Goal: Communication & Community: Share content

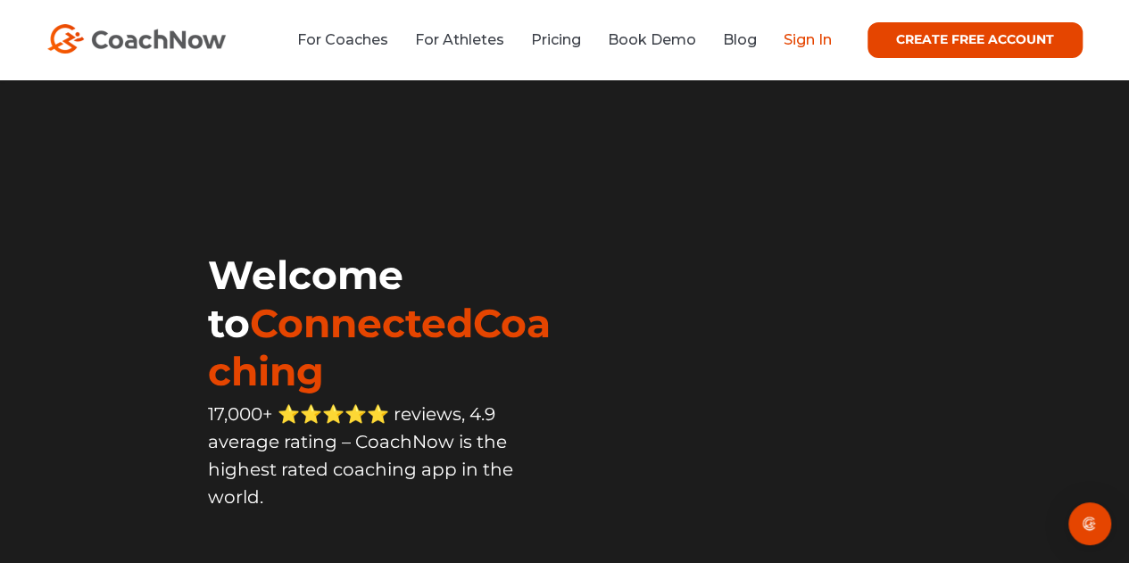
click at [816, 37] on link "Sign In" at bounding box center [808, 39] width 48 height 17
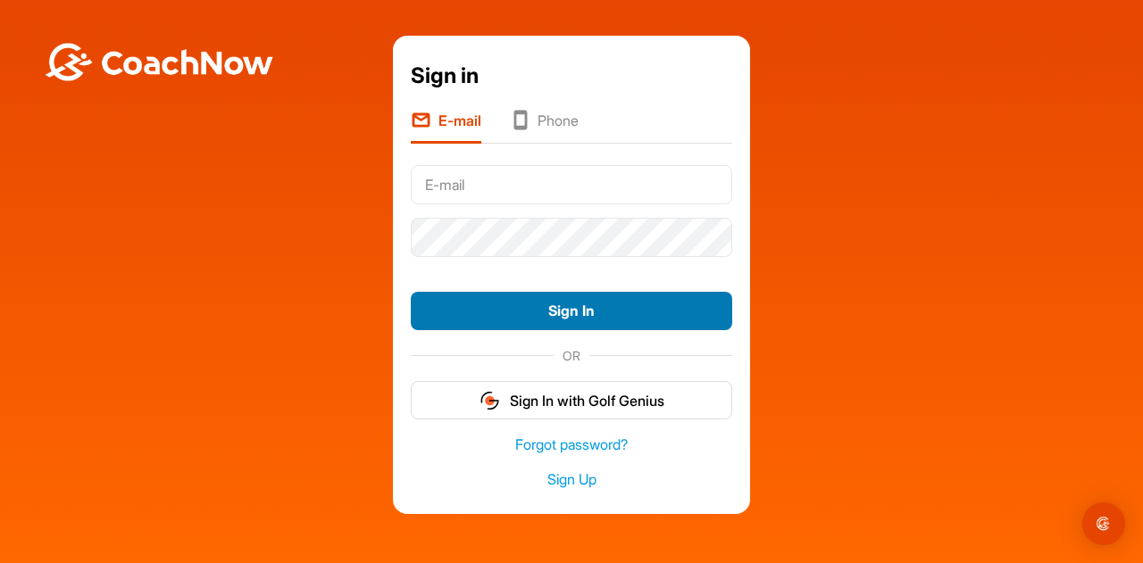
type input "[PERSON_NAME][EMAIL_ADDRESS][PERSON_NAME][DOMAIN_NAME]"
click at [538, 313] on button "Sign In" at bounding box center [571, 311] width 321 height 38
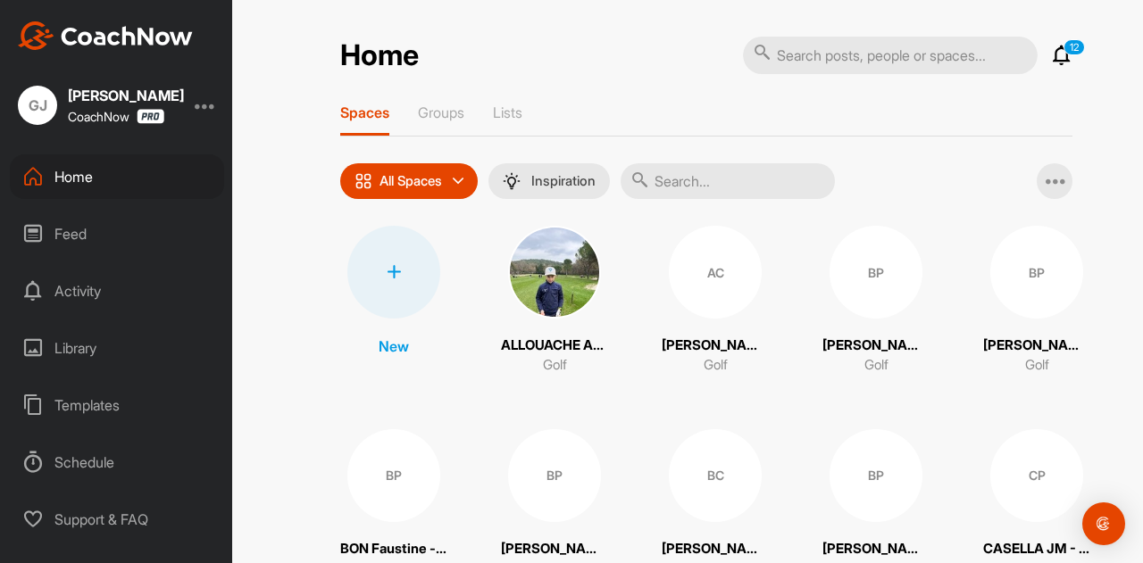
click at [800, 69] on input "text" at bounding box center [890, 55] width 295 height 37
type input "romy"
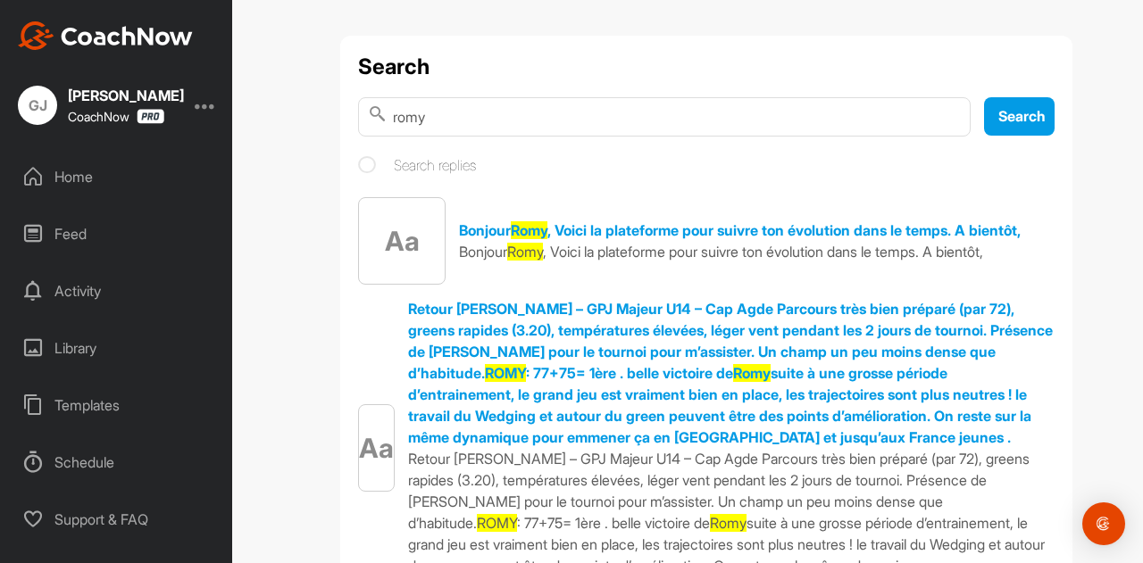
click at [404, 112] on input "romy" at bounding box center [664, 116] width 612 height 39
click at [1022, 100] on button "Search" at bounding box center [1019, 116] width 71 height 38
drag, startPoint x: 432, startPoint y: 133, endPoint x: 353, endPoint y: 126, distance: 79.8
click at [358, 126] on input "romy" at bounding box center [664, 116] width 612 height 39
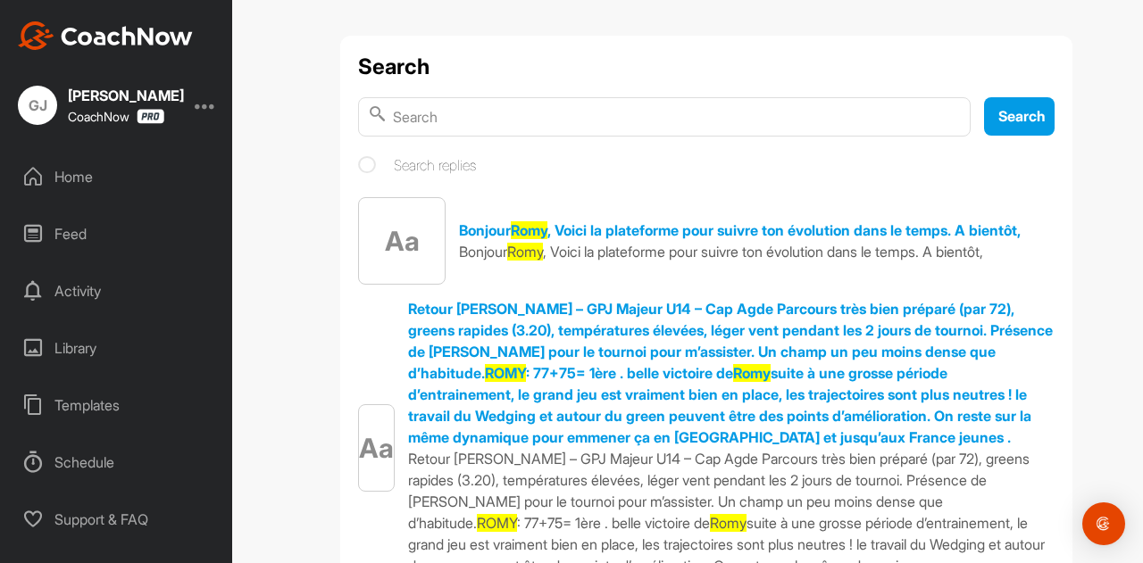
click at [369, 114] on icon at bounding box center [378, 113] width 18 height 18
click at [62, 213] on div "Feed" at bounding box center [117, 234] width 214 height 45
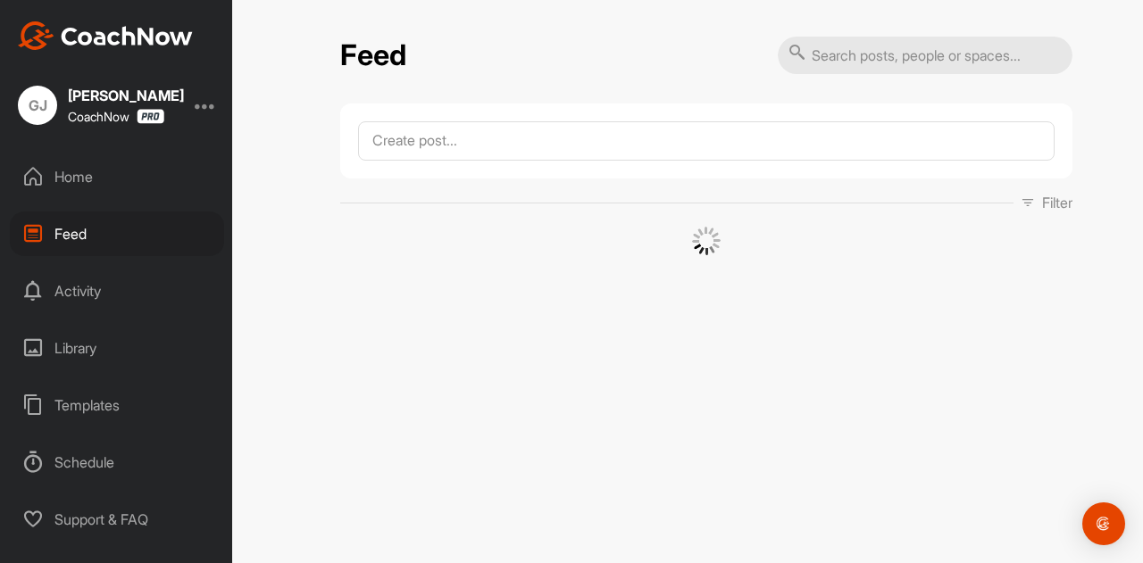
click at [87, 169] on div "Home" at bounding box center [117, 176] width 214 height 45
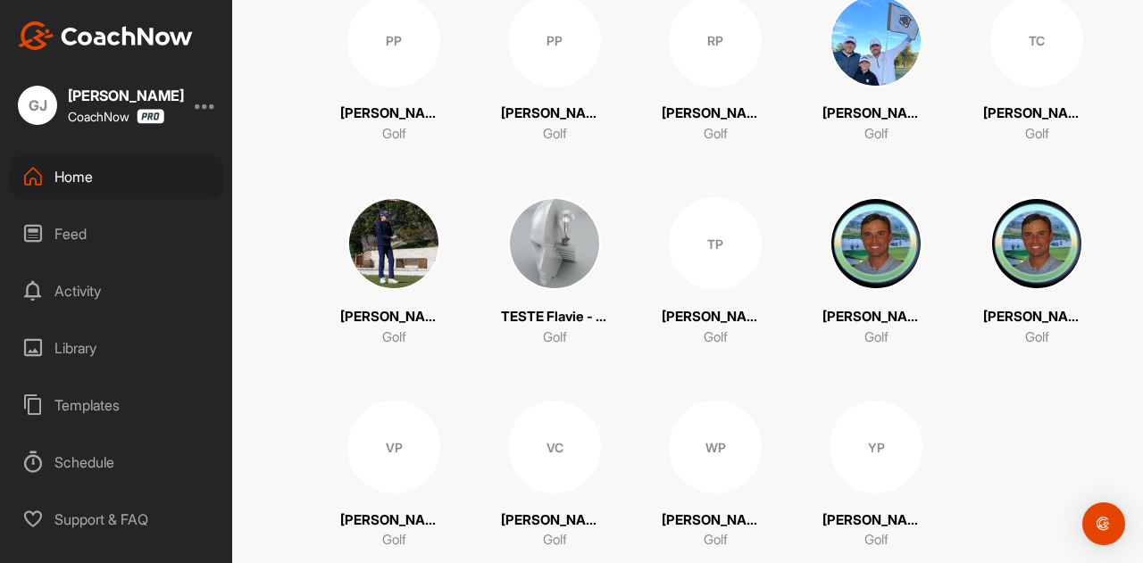
scroll to position [2267, 0]
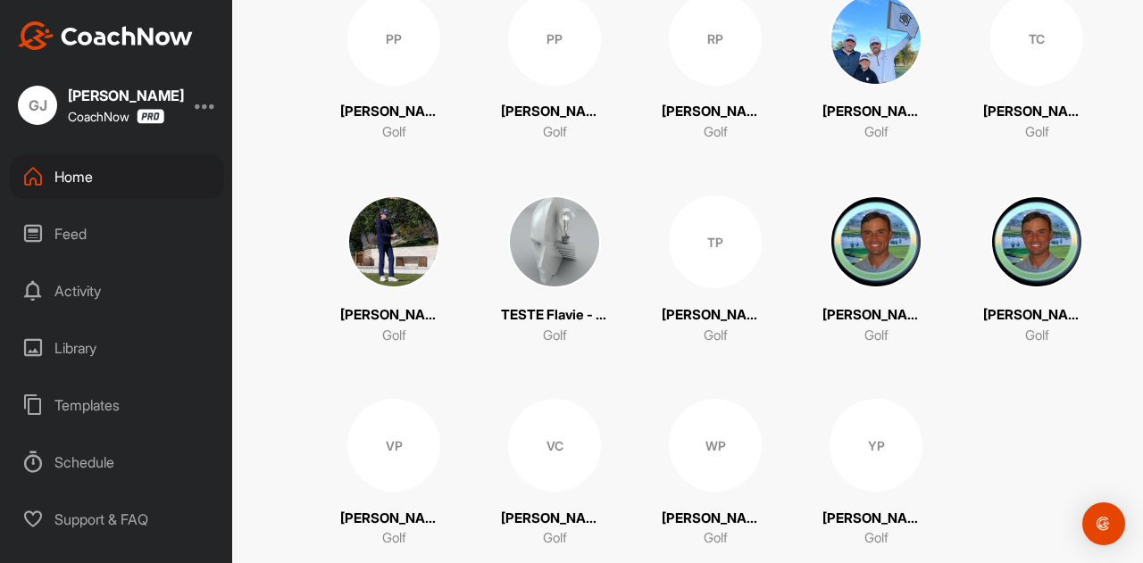
click at [379, 279] on img at bounding box center [393, 242] width 93 height 93
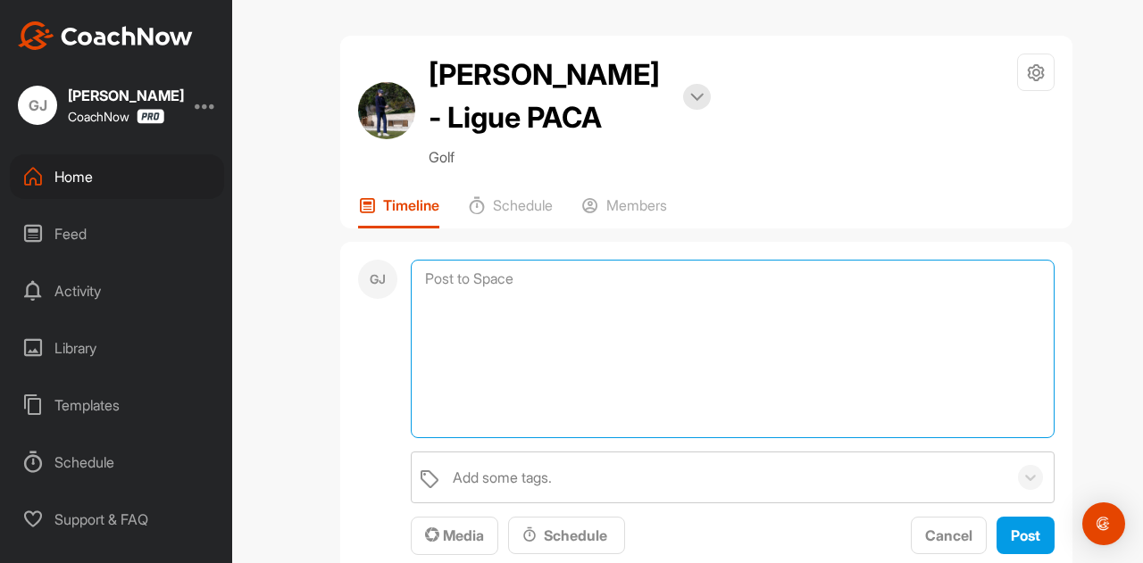
click at [539, 286] on textarea at bounding box center [733, 349] width 644 height 179
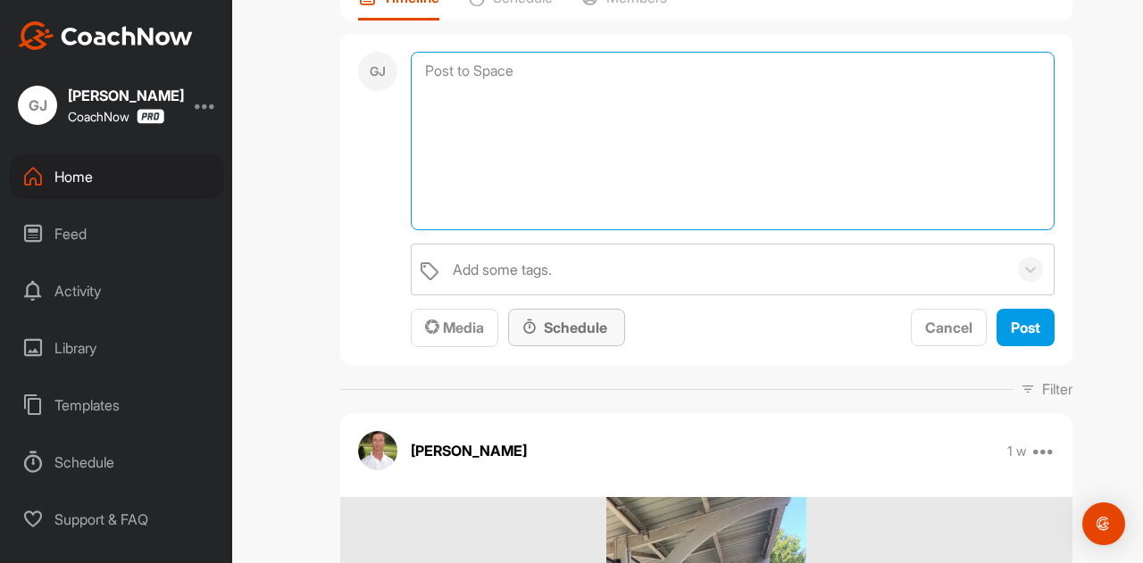
scroll to position [209, 0]
paste textarea "''Debrief CFJ: Mon driving a été moyen. Le jeu de fer très bon. Wedging à trava…"
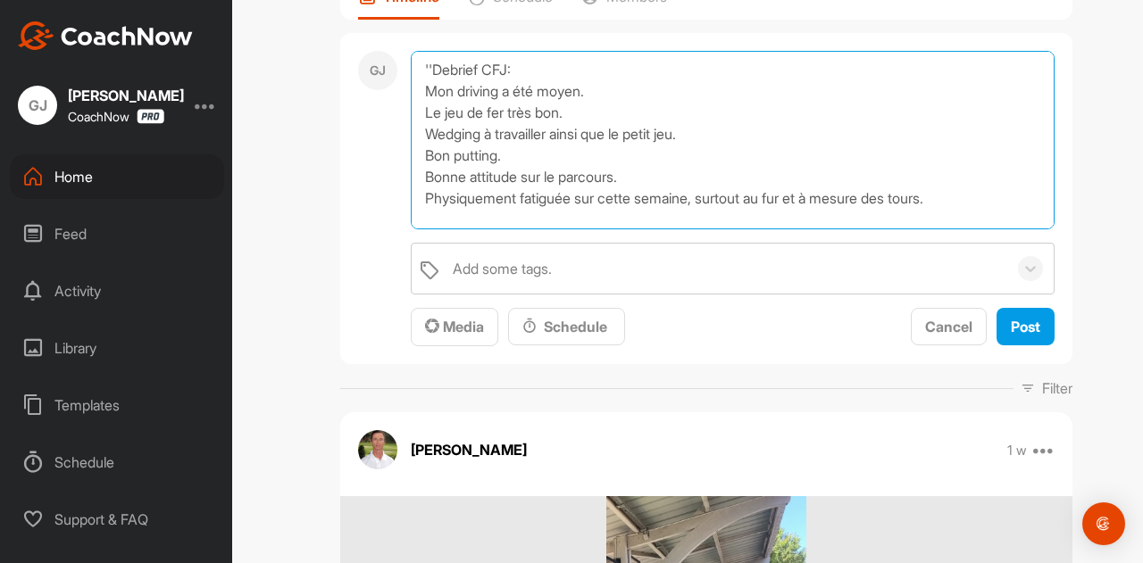
scroll to position [0, 0]
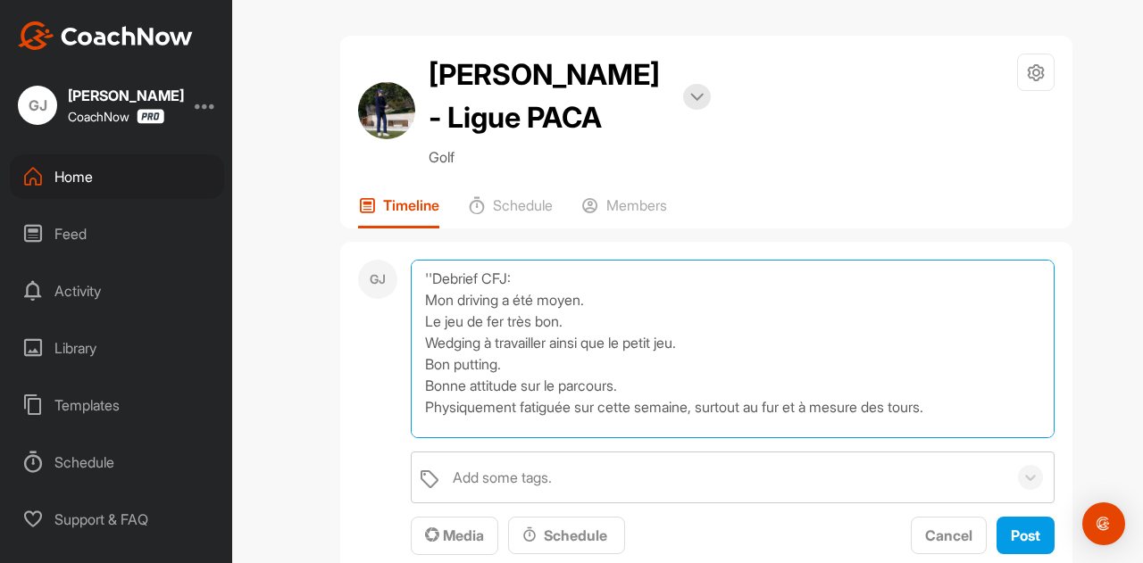
click at [423, 260] on textarea "''Debrief CFJ: Mon driving a été moyen. Le jeu de fer très bon. Wedging à trava…" at bounding box center [733, 349] width 644 height 179
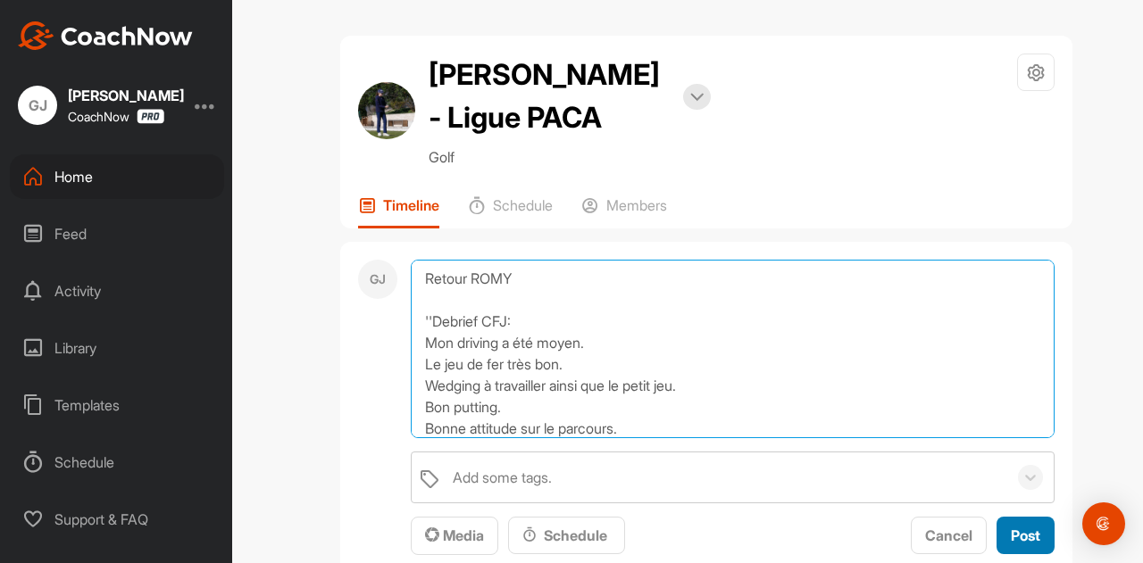
type textarea "Retour ROMY ''Debrief CFJ: Mon driving a été moyen. Le jeu de fer très bon. Wed…"
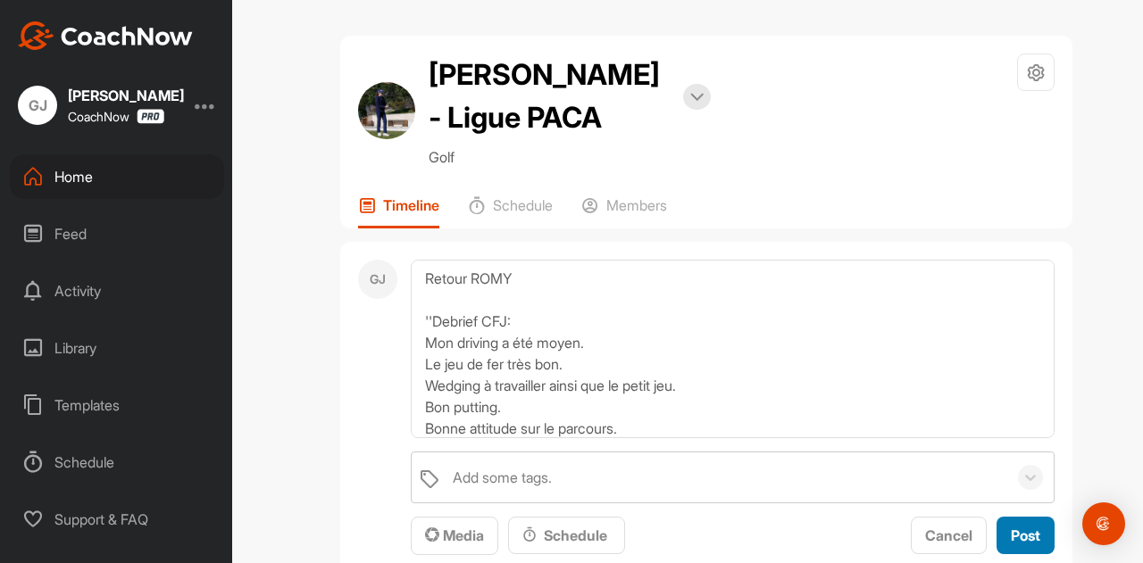
click at [1012, 547] on button "Post" at bounding box center [1025, 536] width 58 height 38
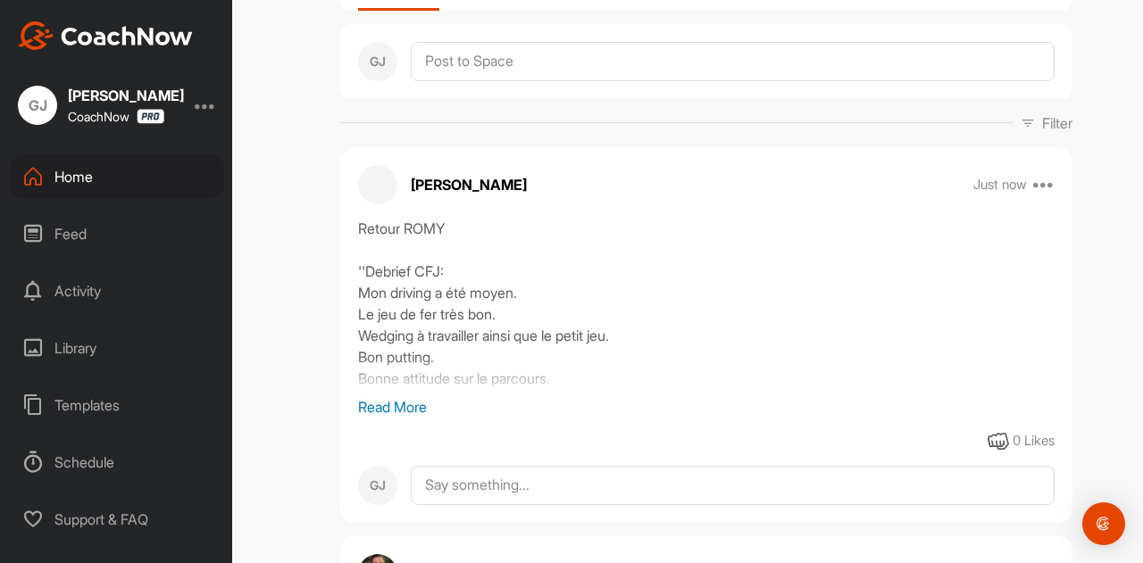
scroll to position [356, 0]
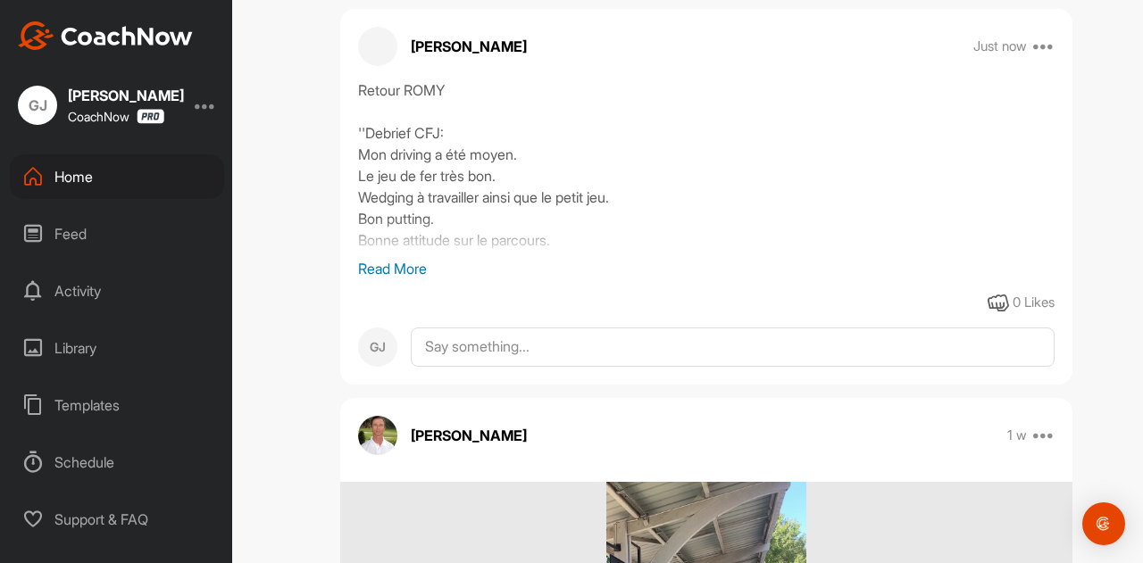
click at [427, 261] on p "Read More" at bounding box center [706, 268] width 696 height 21
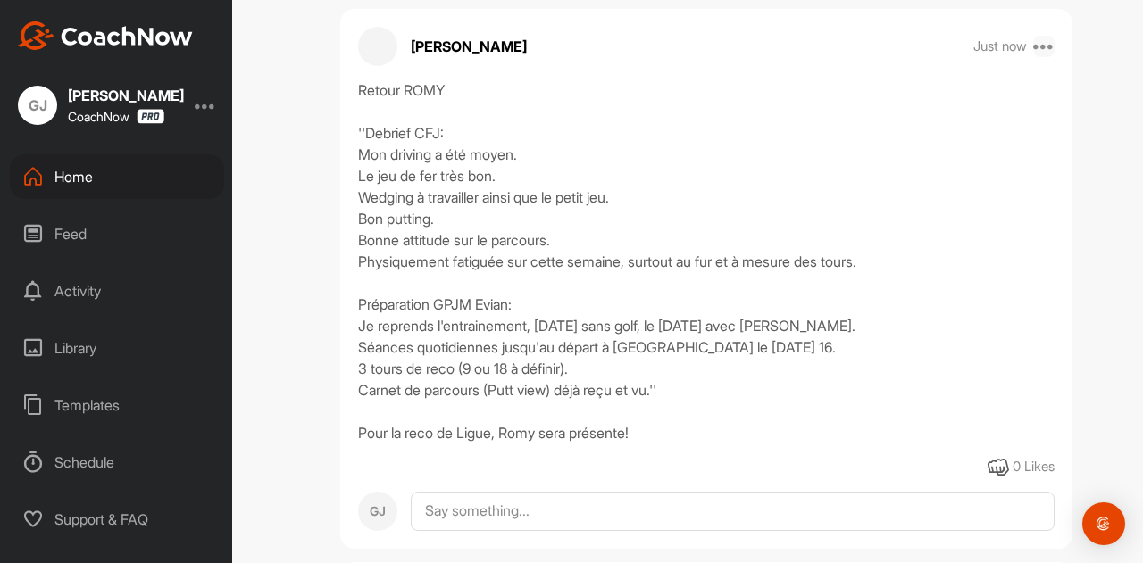
click at [1035, 47] on icon at bounding box center [1043, 46] width 21 height 21
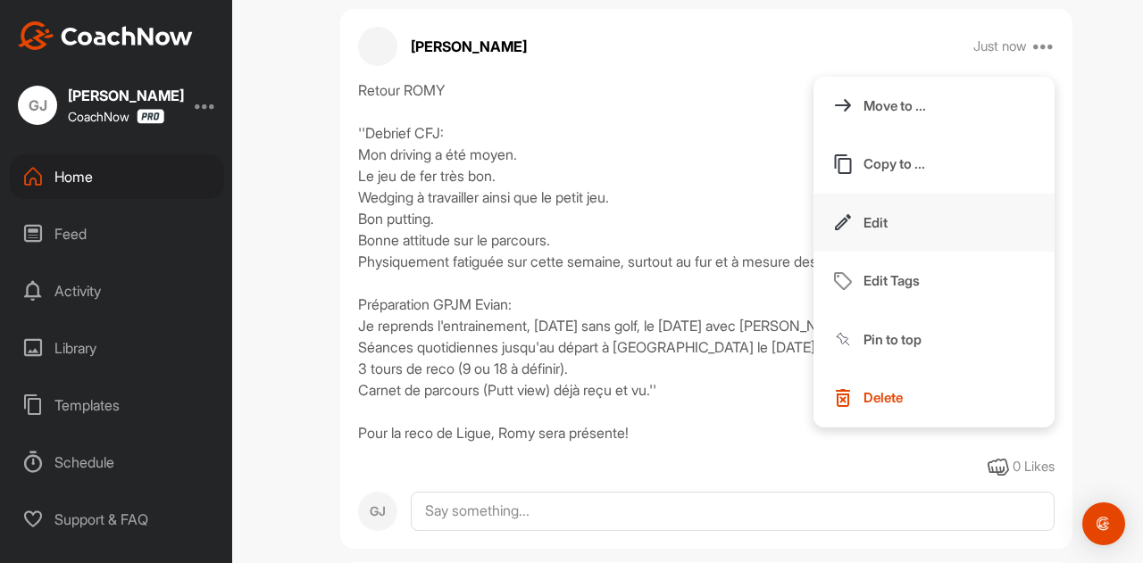
click at [867, 232] on button "Edit" at bounding box center [933, 223] width 241 height 59
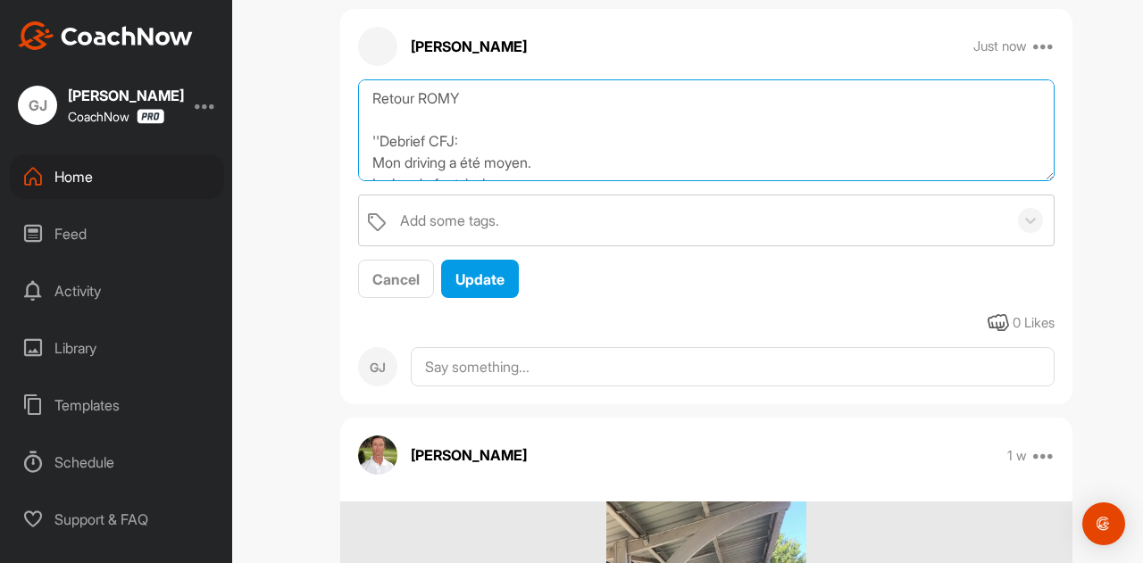
click at [471, 146] on textarea "Retour ROMY ''Debrief CFJ: Mon driving a été moyen. Le jeu de fer très bon. Wed…" at bounding box center [706, 130] width 696 height 103
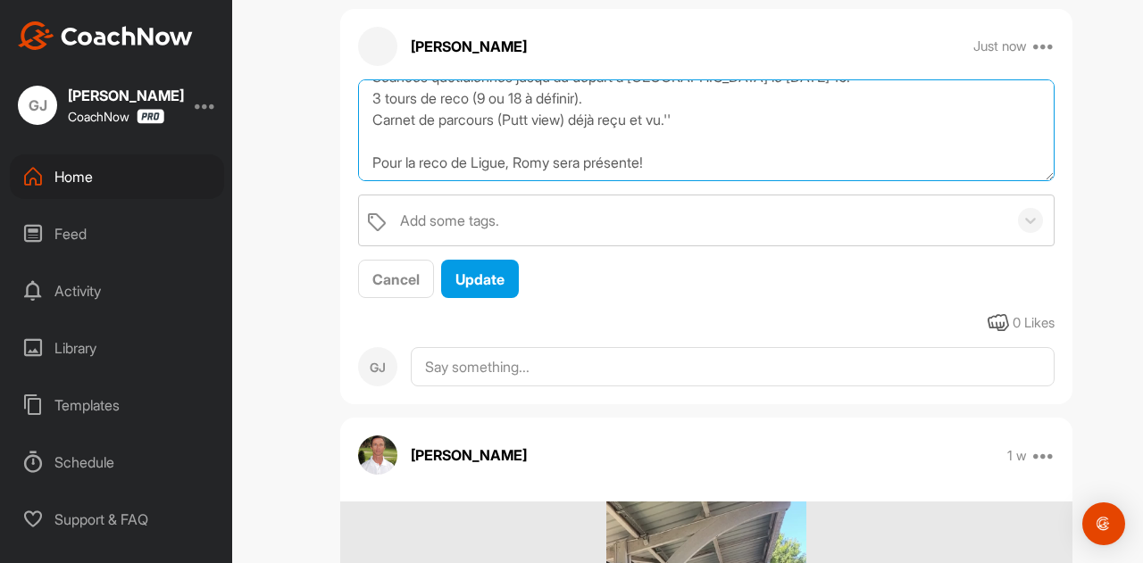
drag, startPoint x: 687, startPoint y: 149, endPoint x: 352, endPoint y: 136, distance: 336.0
click at [358, 136] on textarea "Retour ROMY ''Debrief CFJ: Mon driving a été moyen. Le jeu de fer très bon. Wed…" at bounding box center [706, 130] width 696 height 103
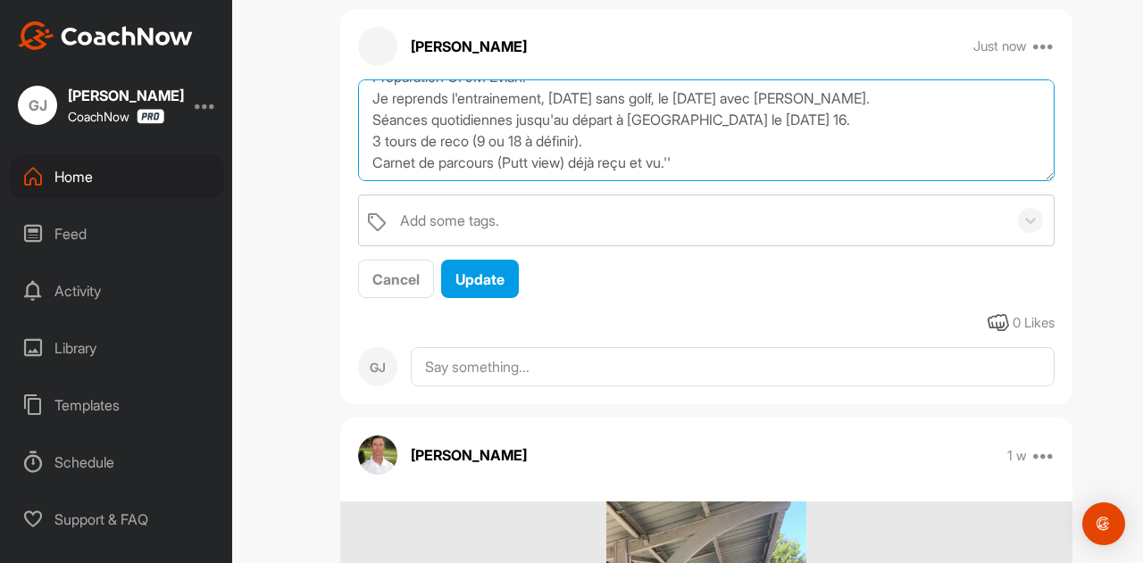
scroll to position [279, 0]
type textarea "Retour ROMY ''Debrief CFJ: Mon driving a été moyen. Le jeu de fer très bon. Wed…"
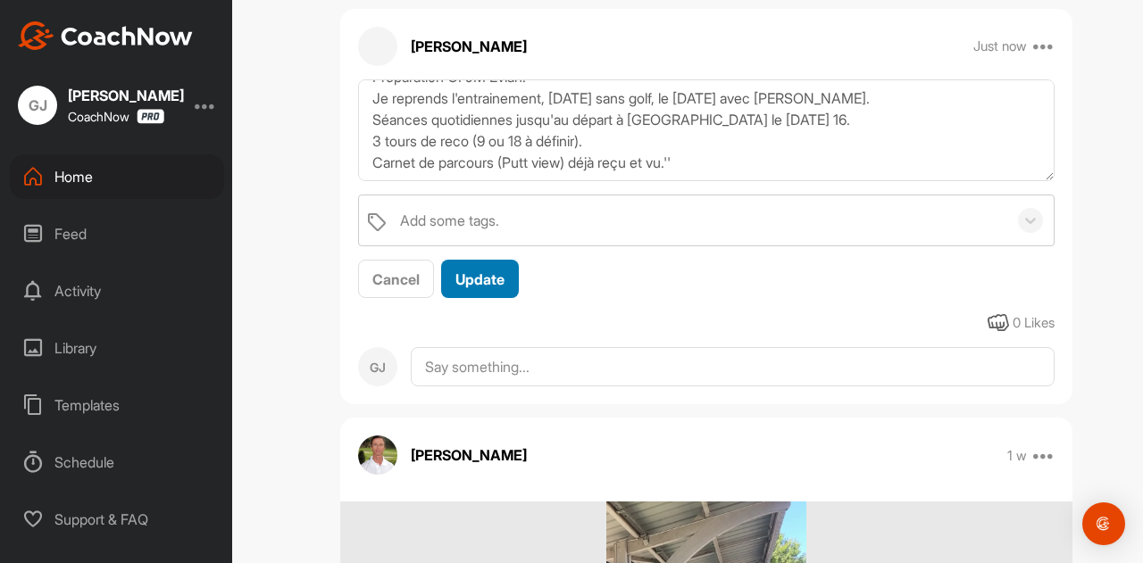
click at [465, 274] on span "Update" at bounding box center [479, 280] width 49 height 18
